Goal: Book appointment/travel/reservation

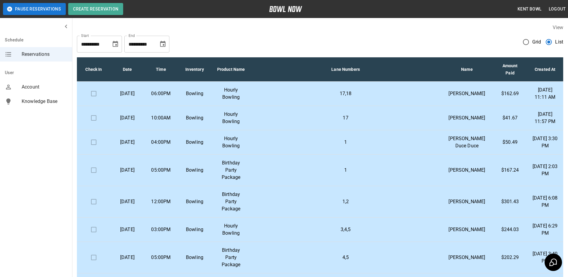
scroll to position [10, 0]
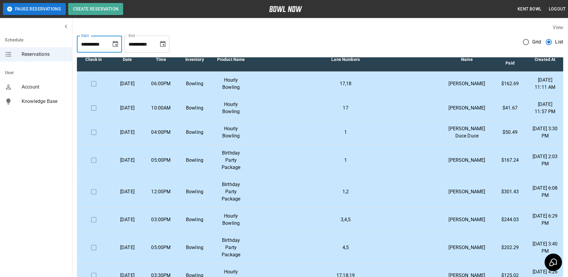
click at [95, 43] on input "**********" at bounding box center [92, 44] width 30 height 17
click at [116, 45] on icon "Choose date, selected date is Oct 9, 2025" at bounding box center [115, 44] width 5 height 6
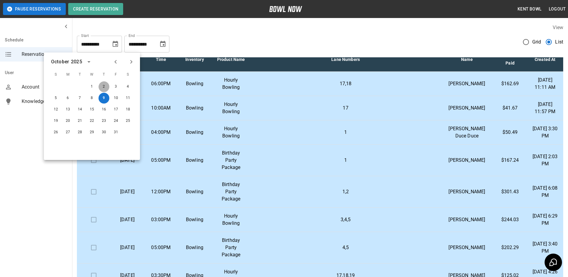
click at [104, 88] on button "2" at bounding box center [103, 86] width 11 height 11
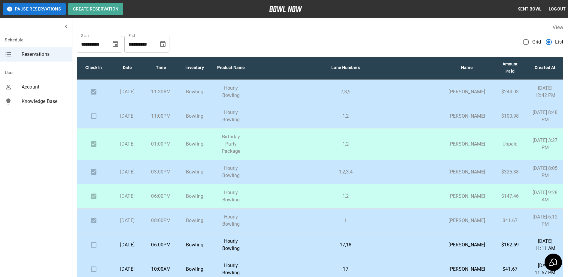
scroll to position [0, 0]
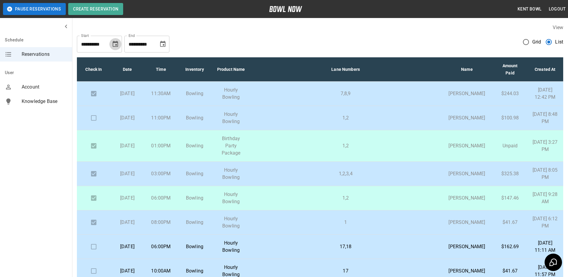
click at [118, 42] on icon "Choose date, selected date is Oct 2, 2025" at bounding box center [115, 44] width 5 height 6
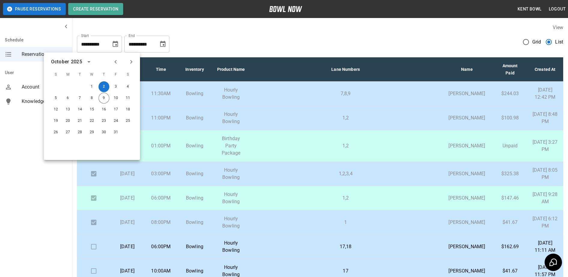
click at [117, 59] on icon "Previous month" at bounding box center [115, 61] width 7 height 7
click at [116, 118] on button "26" at bounding box center [116, 121] width 11 height 11
type input "**********"
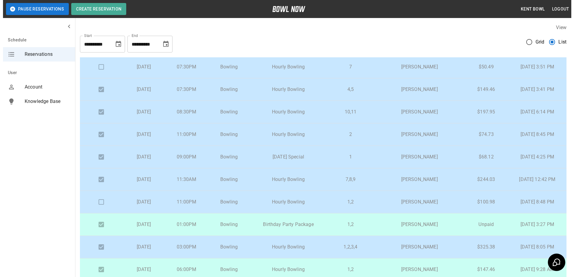
scroll to position [154, 0]
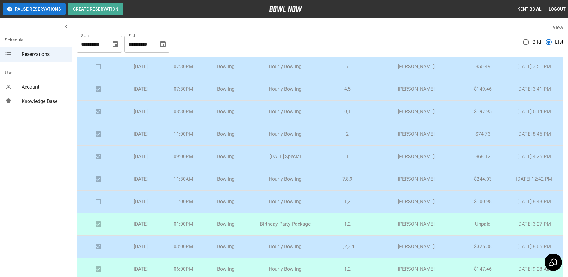
click at [295, 205] on p "Hourly Bowling" at bounding box center [285, 201] width 66 height 7
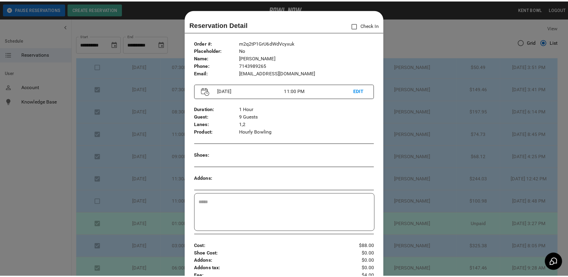
scroll to position [10, 0]
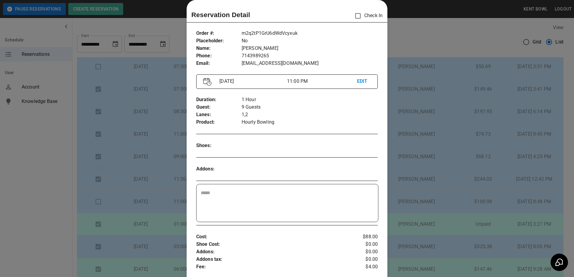
click at [61, 204] on div at bounding box center [287, 138] width 574 height 277
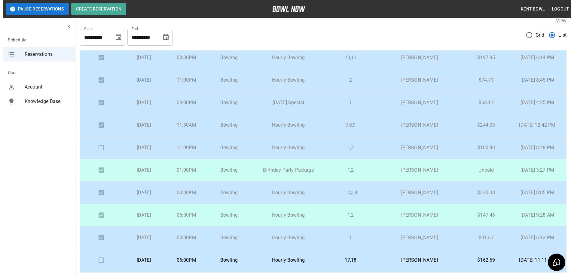
scroll to position [195, 0]
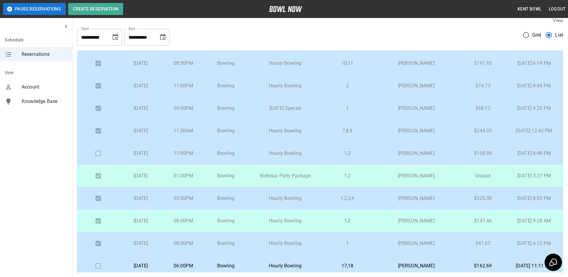
click at [279, 153] on p "Hourly Bowling" at bounding box center [285, 153] width 66 height 7
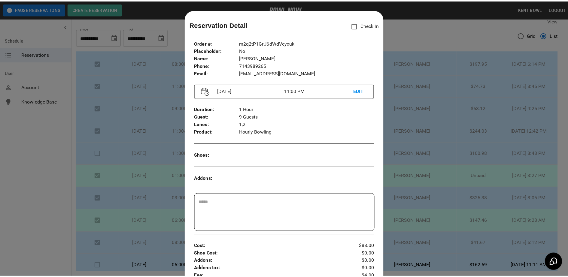
scroll to position [10, 0]
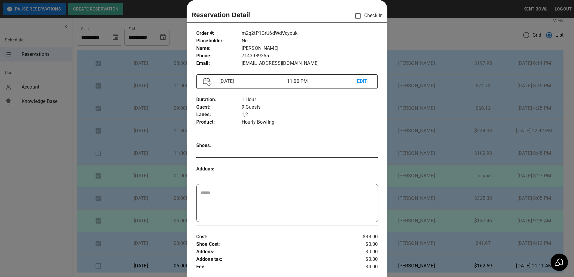
click at [73, 186] on div at bounding box center [287, 138] width 574 height 277
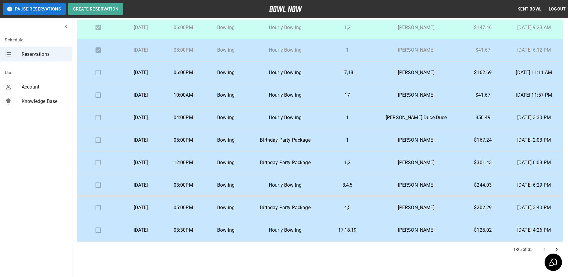
scroll to position [38, 0]
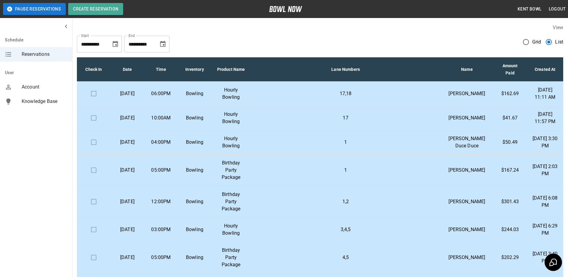
click at [224, 237] on p "Hourly Bowling" at bounding box center [230, 230] width 29 height 14
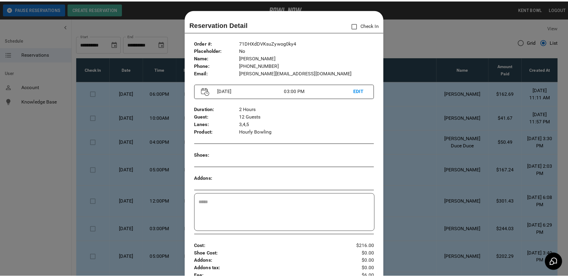
scroll to position [10, 0]
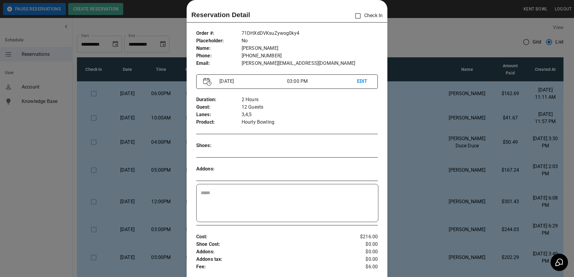
click at [56, 188] on div at bounding box center [287, 138] width 574 height 277
